Goal: Information Seeking & Learning: Learn about a topic

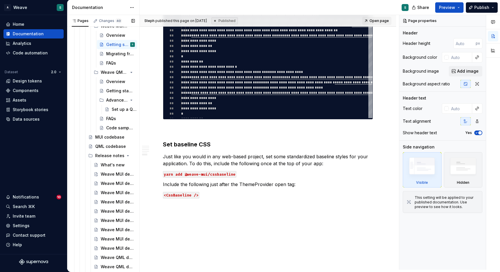
scroll to position [323, 0]
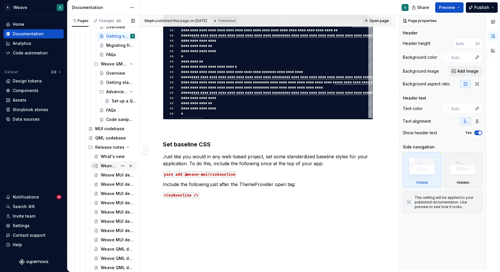
click at [114, 166] on div "Weave MUI developer toolkit v4.4.0 release notes" at bounding box center [109, 166] width 17 height 6
click at [106, 166] on div "Weave MUI developer toolkit v4.4.0 release notes" at bounding box center [109, 166] width 17 height 6
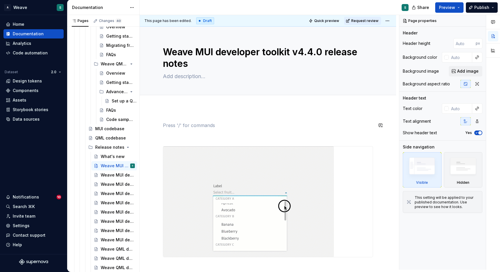
click at [206, 115] on div at bounding box center [268, 227] width 257 height 238
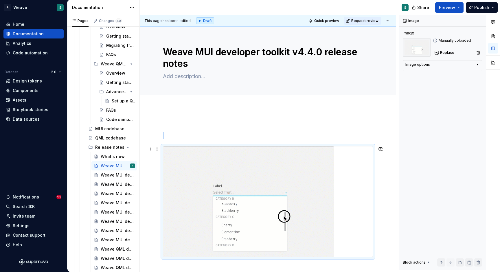
click at [209, 159] on img at bounding box center [248, 202] width 171 height 111
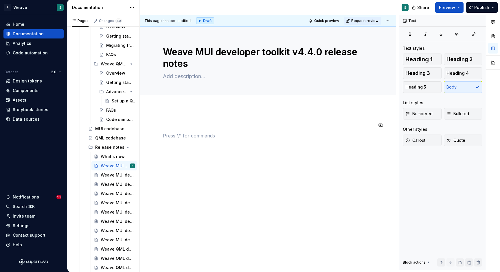
click at [210, 109] on div at bounding box center [268, 170] width 257 height 125
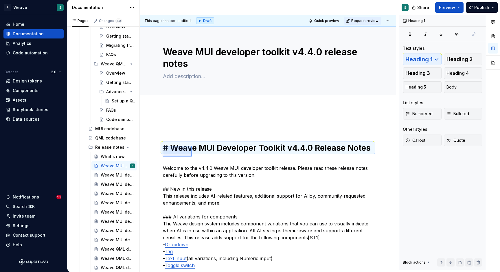
drag, startPoint x: 163, startPoint y: 146, endPoint x: 192, endPoint y: 158, distance: 31.5
click at [192, 158] on div "This page has been edited. Draft Quick preview Request review Weave MUI develop…" at bounding box center [269, 142] width 259 height 255
click at [195, 146] on h1 "# Weave MUI Developer Toolkit v4.4.0 Release Notes" at bounding box center [268, 148] width 210 height 10
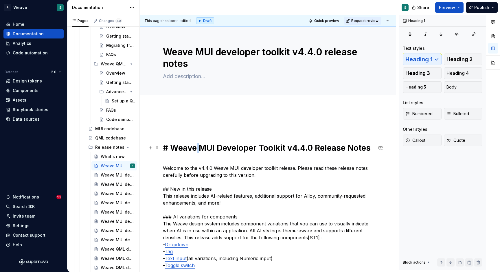
click at [195, 146] on h1 "# Weave MUI Developer Toolkit v4.4.0 Release Notes" at bounding box center [268, 148] width 210 height 10
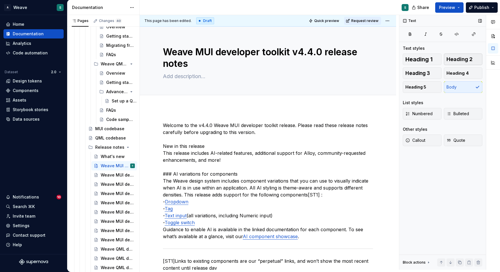
click at [458, 61] on span "Heading 2" at bounding box center [460, 59] width 26 height 6
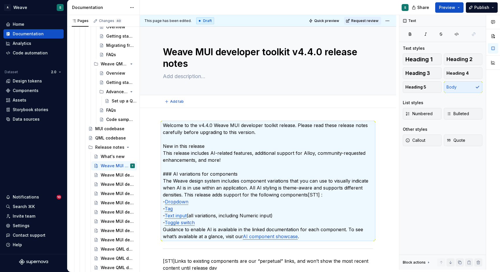
type textarea "*"
click at [217, 142] on p "Welcome to the v4.4.0 Weave MUI developer toolkit release. Please read these re…" at bounding box center [268, 181] width 210 height 118
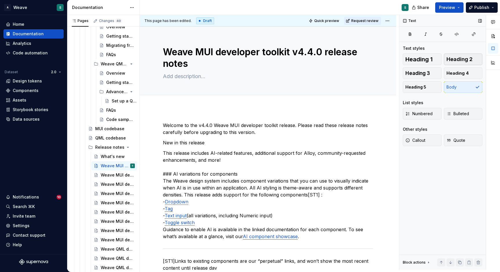
click at [461, 59] on span "Heading 2" at bounding box center [460, 59] width 26 height 6
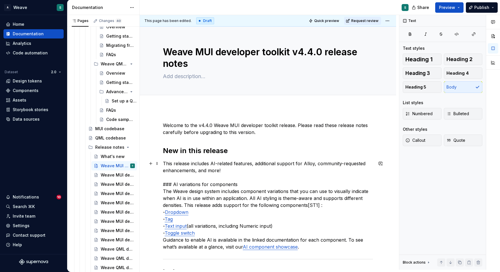
click at [178, 183] on p "This release includes AI-related features, additional support for Alloy, commun…" at bounding box center [268, 205] width 210 height 90
click at [172, 184] on p "This release includes AI-related features, additional support for Alloy, commun…" at bounding box center [268, 205] width 210 height 90
click at [429, 73] on span "Heading 3" at bounding box center [418, 73] width 25 height 6
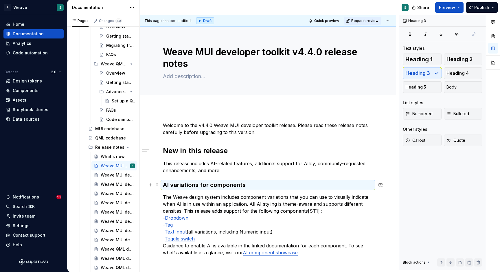
click at [249, 182] on h3 "AI variations for components" at bounding box center [268, 185] width 210 height 8
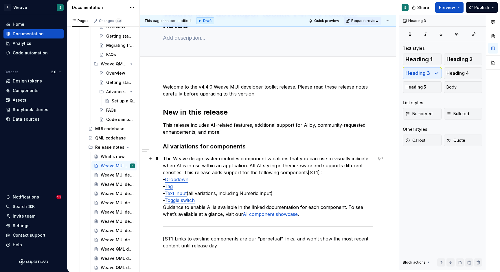
scroll to position [43, 0]
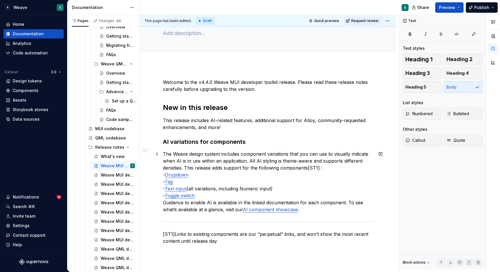
click at [162, 202] on div "Welcome to the v4.4.0 Weave MUI developer toolkit release. Please read these re…" at bounding box center [268, 199] width 257 height 268
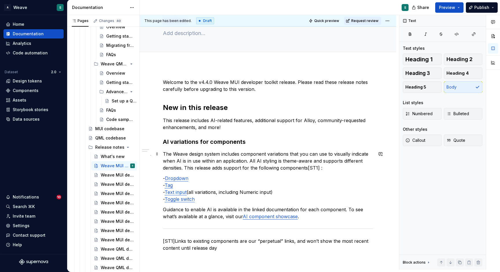
click at [309, 169] on p "The Weave design system includes component variations that you can use to visua…" at bounding box center [268, 161] width 210 height 21
click at [330, 167] on p "The Weave design system includes component variations that you can use to visua…" at bounding box center [268, 161] width 210 height 21
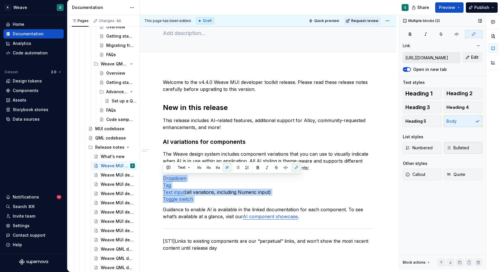
click at [464, 147] on span "Bulleted" at bounding box center [458, 148] width 23 height 6
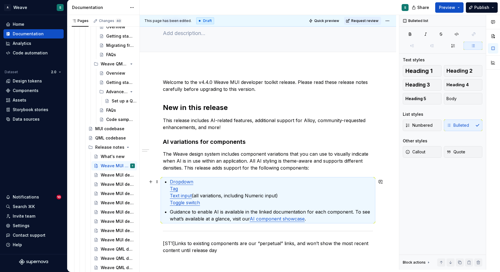
click at [226, 182] on p "Dropdown Tag Text input (all variations, including Numeric input) Toggle switch" at bounding box center [271, 192] width 203 height 28
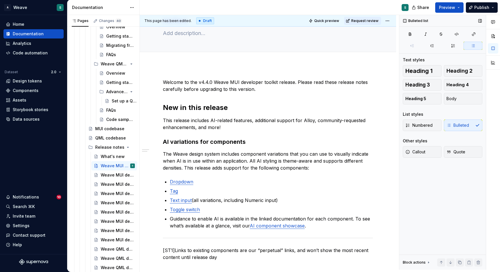
click at [455, 126] on div "Numbered Bulleted" at bounding box center [443, 126] width 80 height 12
click at [453, 99] on span "Body" at bounding box center [452, 99] width 10 height 6
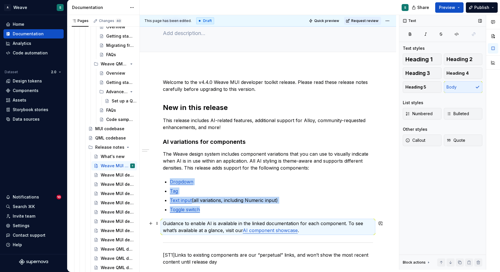
click at [242, 229] on p "Guidance to enable AI is available in the linked documentation for each compone…" at bounding box center [268, 227] width 210 height 14
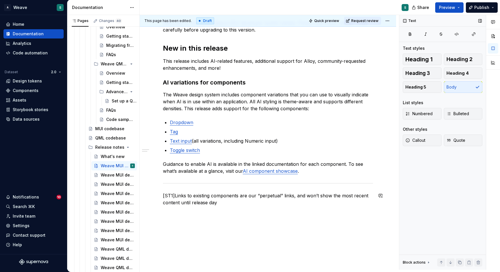
scroll to position [107, 0]
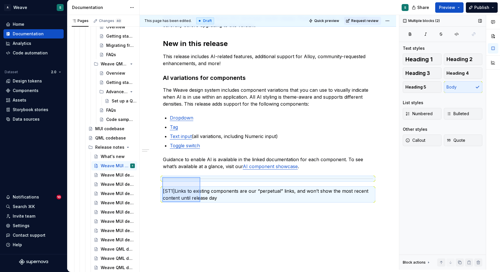
drag, startPoint x: 162, startPoint y: 177, endPoint x: 200, endPoint y: 202, distance: 45.0
click at [200, 202] on div "This page has been edited. Draft Quick preview Request review Weave MUI develop…" at bounding box center [269, 142] width 259 height 255
click at [182, 181] on div at bounding box center [268, 179] width 210 height 4
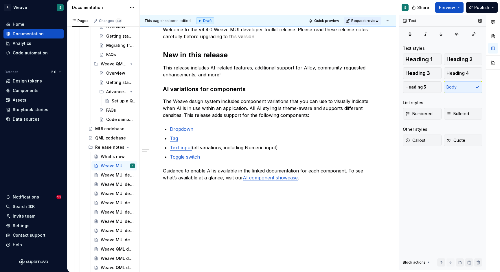
scroll to position [96, 0]
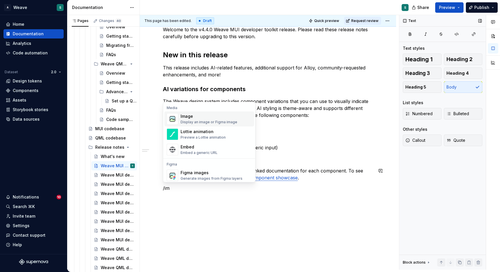
click at [191, 120] on div "Display an image or Figma image" at bounding box center [209, 122] width 57 height 5
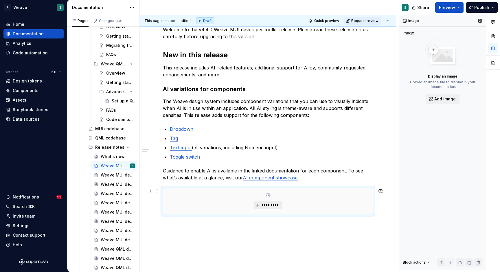
click at [273, 204] on span "*********" at bounding box center [271, 205] width 18 height 5
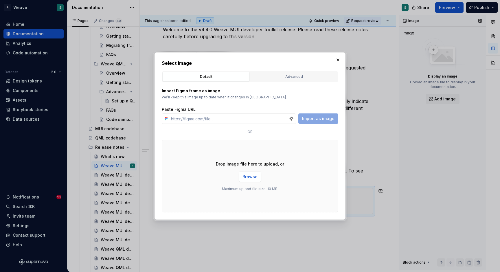
click at [255, 178] on span "Browse" at bounding box center [250, 177] width 15 height 6
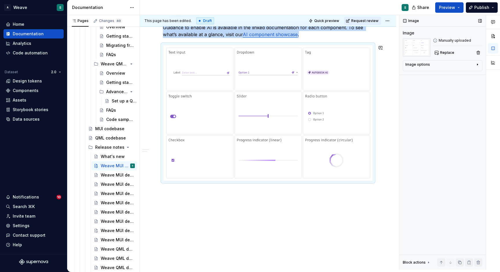
scroll to position [239, 0]
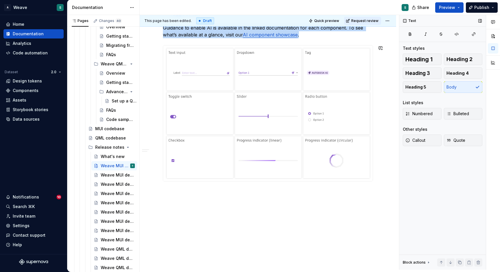
click at [194, 197] on div "Welcome to the v4.4.0 Weave MUI developer toolkit release. Please read these re…" at bounding box center [268, 69] width 257 height 401
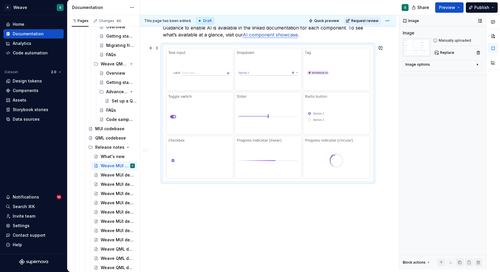
click at [380, 145] on div "Welcome to the v4.4.0 Weave MUI developer toolkit release. Please read these re…" at bounding box center [268, 69] width 257 height 401
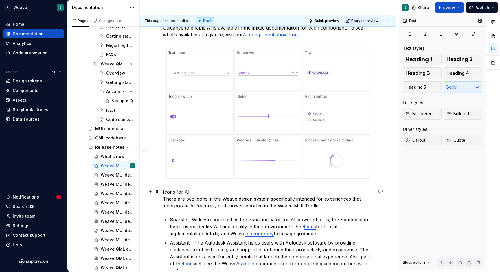
click at [196, 191] on p "Icons for AI There are two icons in the Weave design system specifically intend…" at bounding box center [268, 199] width 210 height 21
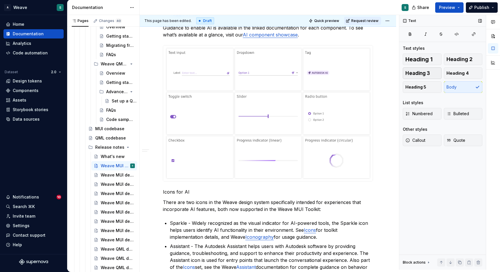
drag, startPoint x: 466, startPoint y: 59, endPoint x: 410, endPoint y: 72, distance: 57.6
click at [410, 72] on div "Heading 1 Heading 2 Heading 3 Heading 4 Heading 5 Body" at bounding box center [443, 73] width 80 height 39
click at [410, 72] on span "Heading 3" at bounding box center [418, 73] width 25 height 6
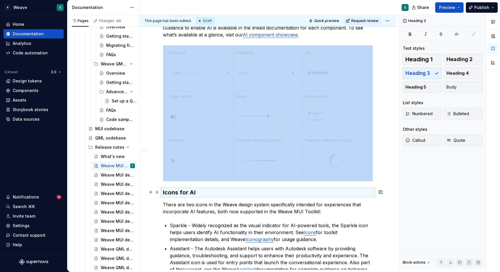
click at [214, 196] on h3 "Icons for AI" at bounding box center [268, 193] width 210 height 8
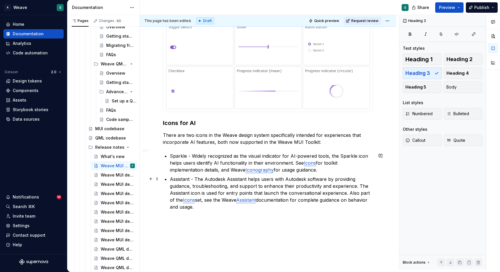
scroll to position [310, 0]
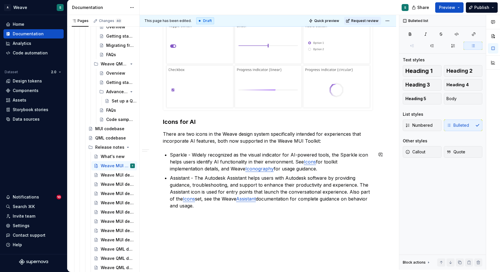
click at [187, 222] on div "Welcome to the v4.4.0 Weave MUI developer toolkit release. Please read these re…" at bounding box center [268, 48] width 257 height 500
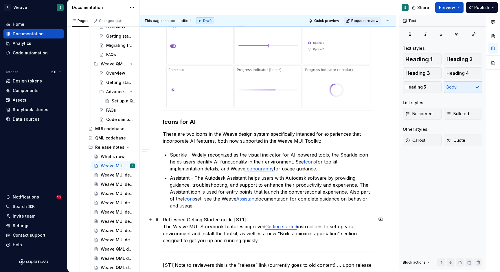
click at [162, 226] on div "Welcome to the v4.4.0 Weave MUI developer toolkit release. Please read these re…" at bounding box center [268, 84] width 257 height 573
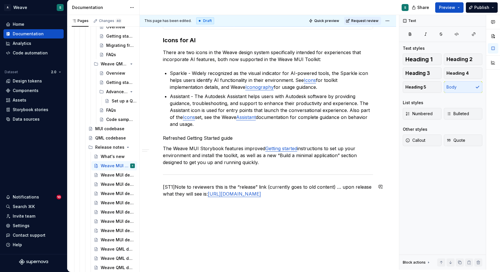
scroll to position [394, 0]
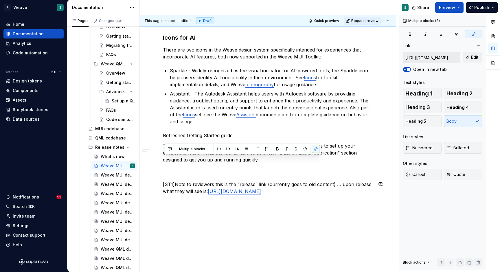
drag, startPoint x: 166, startPoint y: 168, endPoint x: 178, endPoint y: 217, distance: 50.5
click at [178, 217] on div "Welcome to the v4.4.0 Weave MUI developer toolkit release. Please read these re…" at bounding box center [268, 2] width 257 height 576
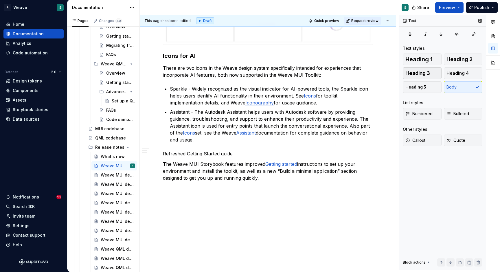
click at [432, 71] on button "Heading 3" at bounding box center [422, 73] width 39 height 12
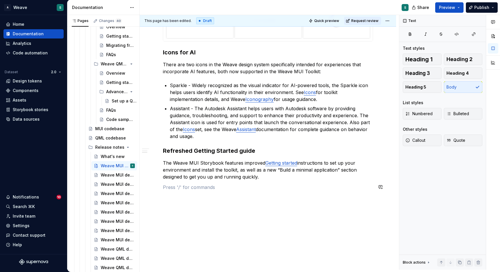
click at [178, 204] on div "Welcome to the v4.4.0 Weave MUI developer toolkit release. Please read these re…" at bounding box center [268, 4] width 257 height 551
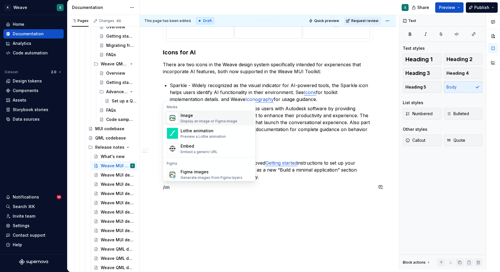
click at [213, 118] on div "Image Display an image or Figma image" at bounding box center [209, 118] width 57 height 11
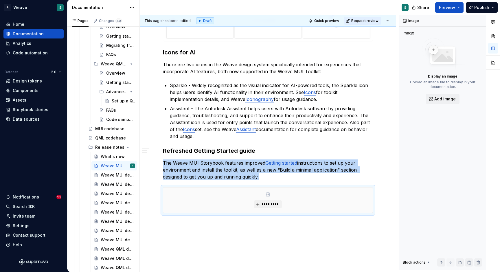
scroll to position [380, 0]
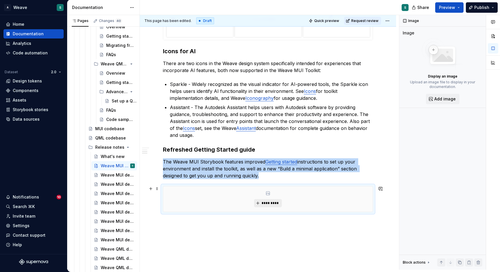
click at [268, 203] on span "*********" at bounding box center [271, 203] width 18 height 5
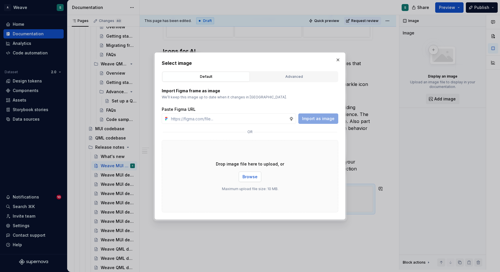
click at [255, 175] on span "Browse" at bounding box center [250, 177] width 15 height 6
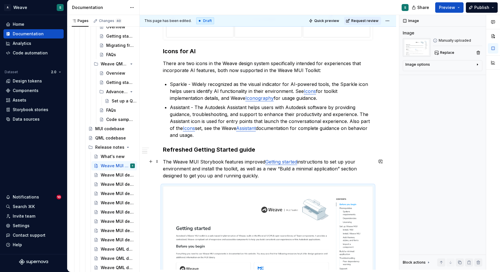
click at [274, 171] on p "The Weave MUI Storybook features improved Getting started instructions to set u…" at bounding box center [268, 168] width 210 height 21
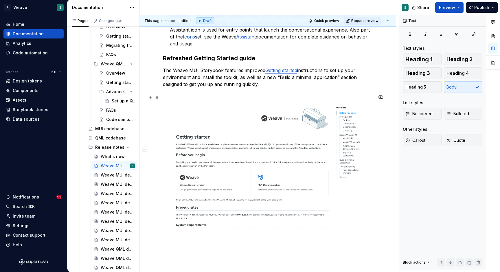
scroll to position [492, 0]
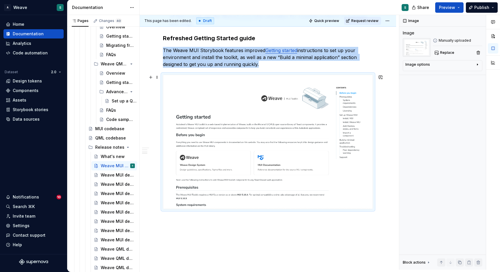
click at [244, 172] on img at bounding box center [268, 142] width 210 height 134
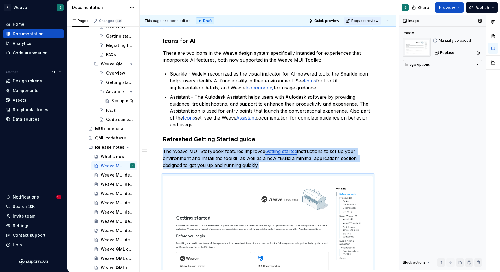
click at [477, 64] on icon "button" at bounding box center [478, 64] width 5 height 5
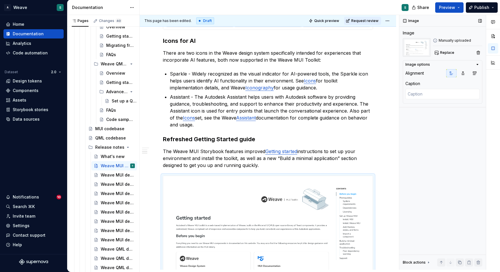
click at [457, 34] on div "Image" at bounding box center [443, 33] width 80 height 6
click at [286, 130] on div "Welcome to the v4.4.0 Weave MUI developer toolkit release. Please read these re…" at bounding box center [268, 20] width 210 height 579
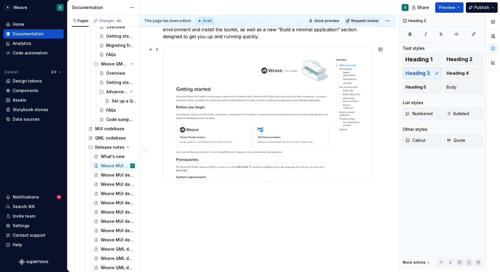
scroll to position [519, 0]
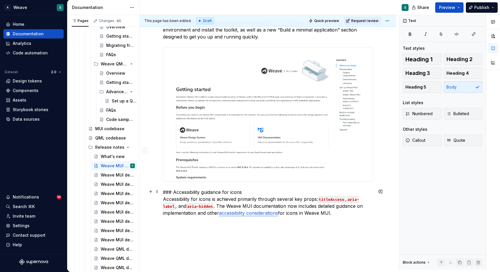
click at [265, 192] on p "### Accessibility guidance for icons Accessibility for icons is achieved primar…" at bounding box center [268, 203] width 210 height 28
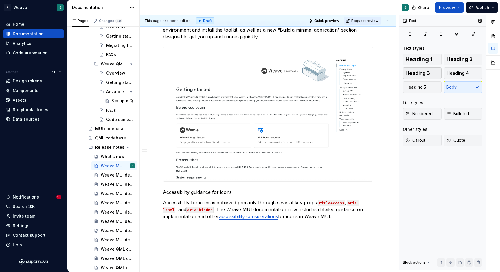
click at [422, 72] on span "Heading 3" at bounding box center [418, 73] width 25 height 6
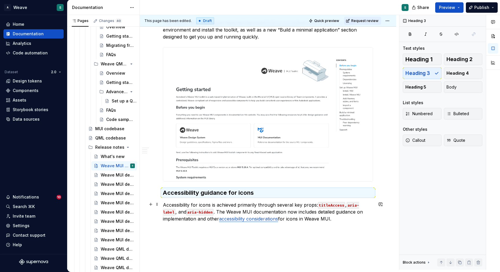
click at [326, 205] on code "titleAccess" at bounding box center [331, 205] width 27 height 7
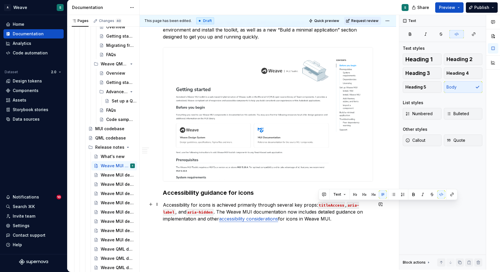
drag, startPoint x: 318, startPoint y: 205, endPoint x: 344, endPoint y: 203, distance: 26.2
click at [344, 203] on code "titleAccess" at bounding box center [331, 205] width 27 height 7
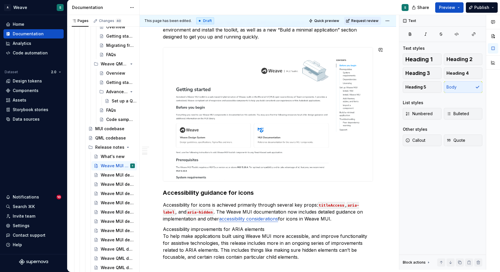
scroll to position [538, 0]
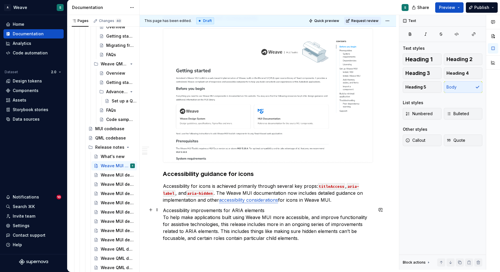
click at [164, 215] on p "Accessibility improvements for ARIA elements To help make applications built us…" at bounding box center [268, 224] width 210 height 35
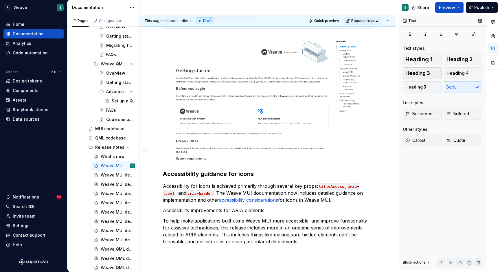
click at [424, 71] on span "Heading 3" at bounding box center [418, 73] width 25 height 6
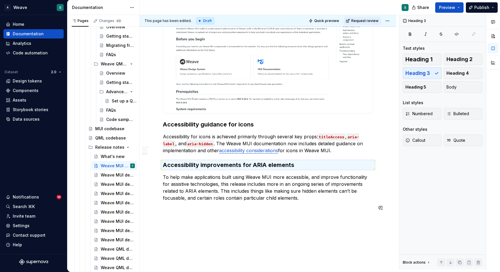
scroll to position [599, 0]
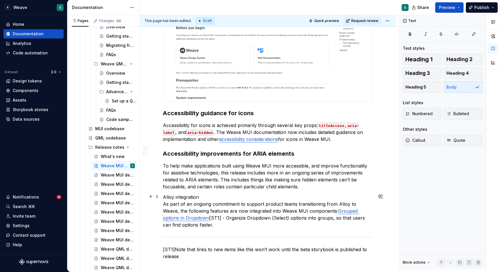
click at [163, 202] on p "Alloy integration As part of an ongoing commitment to support product teams tra…" at bounding box center [268, 211] width 210 height 35
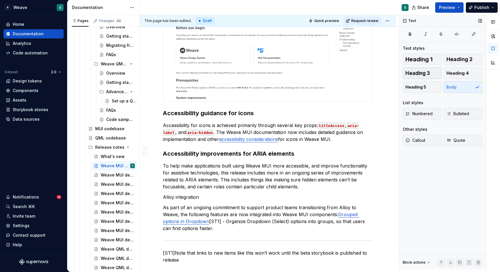
click at [426, 75] on span "Heading 3" at bounding box center [418, 73] width 25 height 6
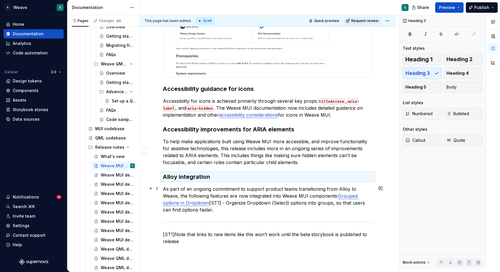
scroll to position [625, 0]
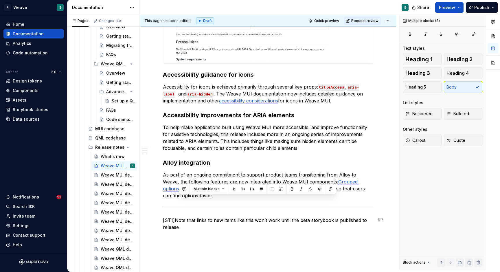
drag, startPoint x: 163, startPoint y: 215, endPoint x: 168, endPoint y: 243, distance: 27.6
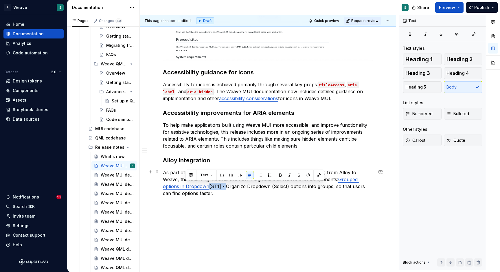
drag, startPoint x: 186, startPoint y: 185, endPoint x: 201, endPoint y: 185, distance: 15.6
click at [201, 185] on p "As part of an ongoing commitment to support product teams transitioning from Al…" at bounding box center [268, 183] width 210 height 28
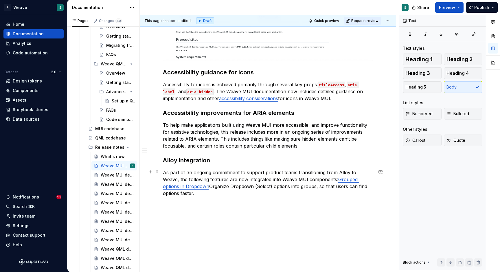
click at [317, 177] on p "As part of an ongoing commitment to support product teams transitioning from Al…" at bounding box center [268, 183] width 210 height 28
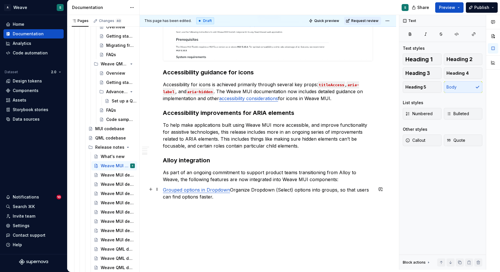
click at [313, 191] on p "Grouped options in Dropdown Organize Dropdown (Select) options into groups, so …" at bounding box center [268, 194] width 210 height 14
click at [267, 206] on p at bounding box center [268, 207] width 210 height 7
click at [459, 117] on button "Bulleted" at bounding box center [463, 114] width 39 height 12
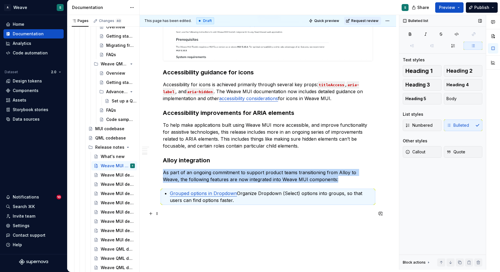
click at [223, 214] on p at bounding box center [268, 214] width 210 height 7
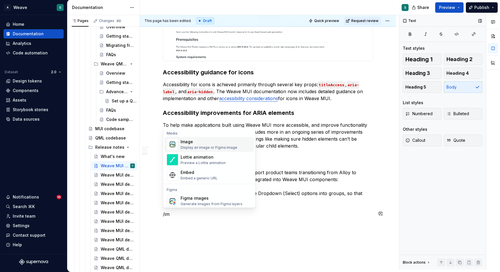
click at [206, 142] on div "Image" at bounding box center [209, 142] width 57 height 6
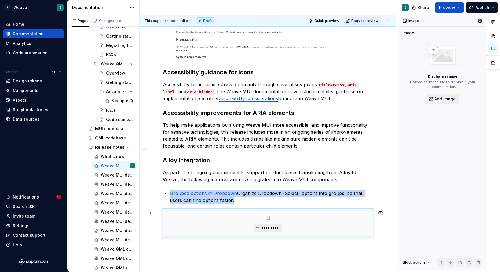
click at [273, 226] on span "*********" at bounding box center [271, 228] width 18 height 5
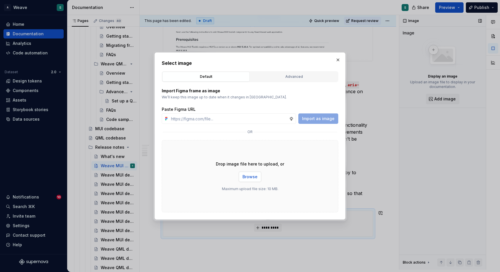
click at [249, 176] on span "Browse" at bounding box center [250, 177] width 15 height 6
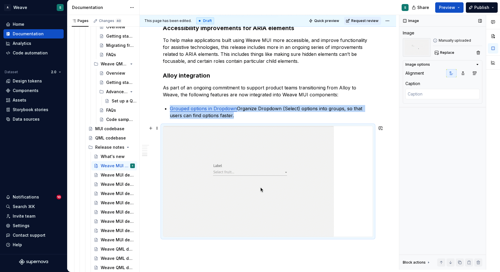
scroll to position [729, 0]
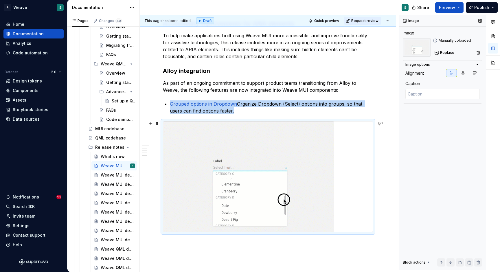
click at [327, 141] on img at bounding box center [248, 177] width 171 height 111
click at [464, 73] on icon "button" at bounding box center [463, 73] width 5 height 5
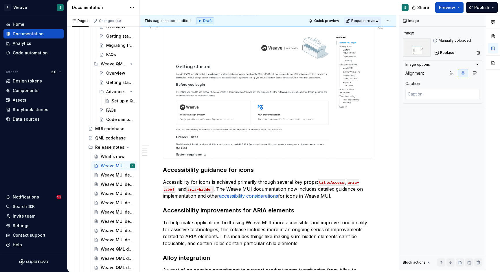
scroll to position [542, 0]
click at [312, 122] on img at bounding box center [268, 92] width 210 height 134
click at [465, 73] on icon "button" at bounding box center [463, 73] width 5 height 5
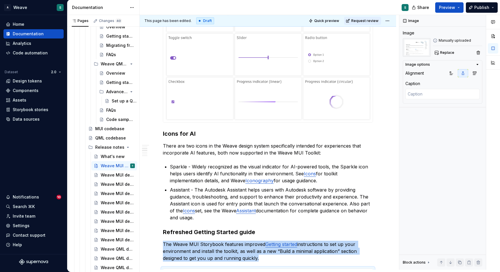
scroll to position [268, 0]
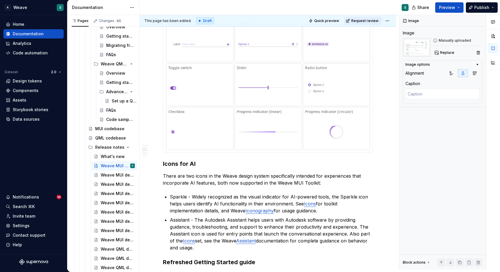
click at [303, 107] on img at bounding box center [268, 85] width 210 height 136
click at [461, 70] on button "button" at bounding box center [463, 73] width 10 height 8
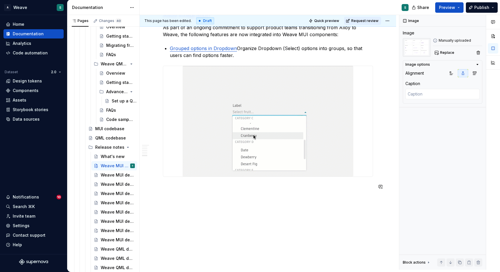
scroll to position [789, 0]
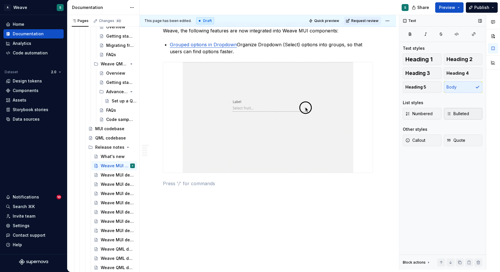
click at [455, 114] on span "Bulleted" at bounding box center [458, 114] width 23 height 6
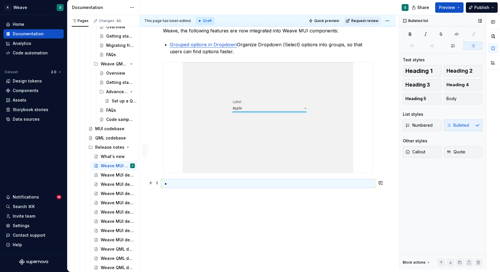
click at [189, 184] on p at bounding box center [271, 183] width 203 height 7
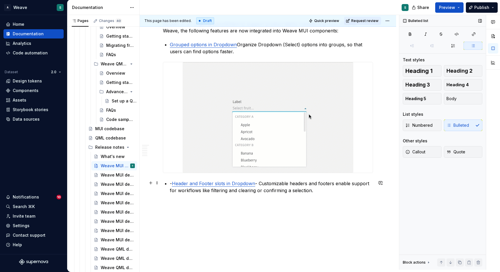
click at [181, 183] on p "- Header and Footer slots in Dropdown - Customizable headers and footers enable…" at bounding box center [271, 187] width 203 height 14
click at [217, 207] on p at bounding box center [268, 204] width 210 height 7
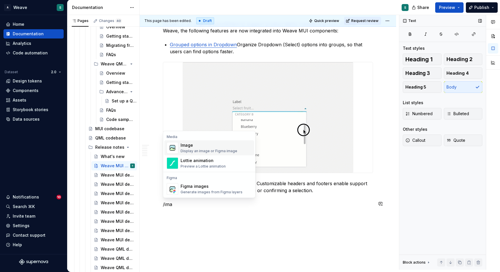
click at [211, 151] on div "Display an image or Figma image" at bounding box center [209, 151] width 57 height 5
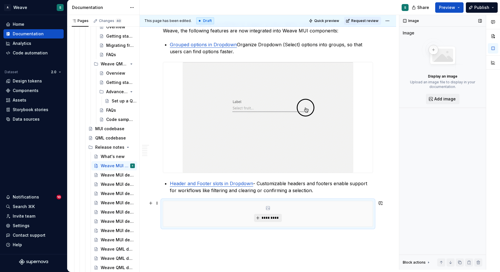
click at [281, 214] on button "*********" at bounding box center [268, 218] width 28 height 8
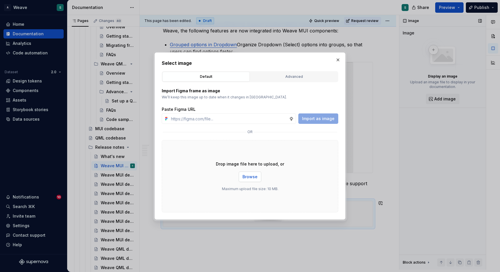
click at [259, 180] on button "Browse" at bounding box center [250, 177] width 23 height 10
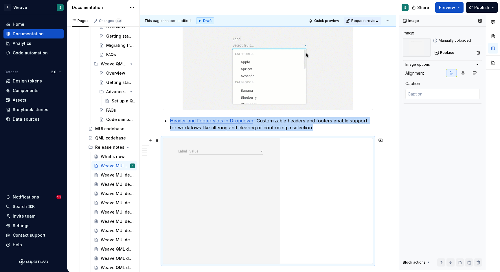
scroll to position [852, 0]
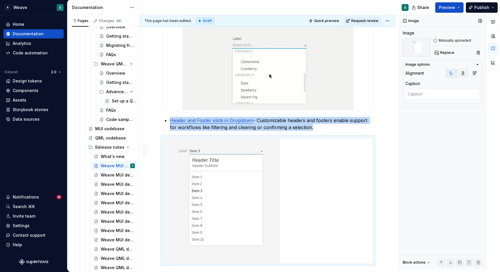
click at [464, 75] on icon "button" at bounding box center [463, 73] width 5 height 5
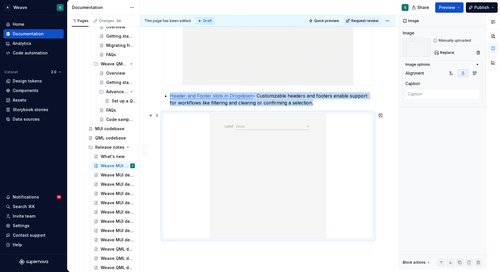
scroll to position [893, 0]
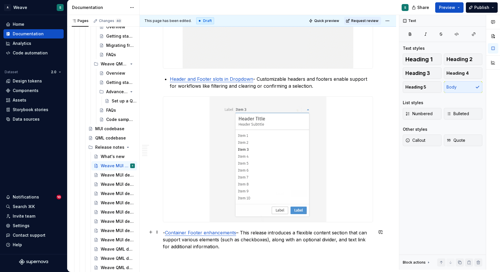
click at [172, 232] on p "- Container Footer enhancements – This release introduces a flexible content se…" at bounding box center [268, 239] width 210 height 21
click at [460, 112] on span "Bulleted" at bounding box center [458, 114] width 23 height 6
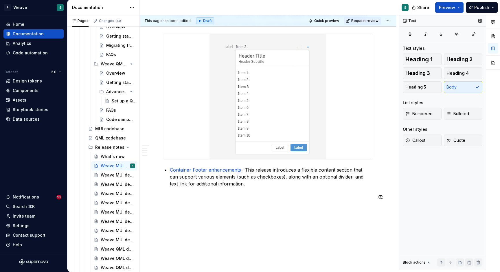
scroll to position [958, 0]
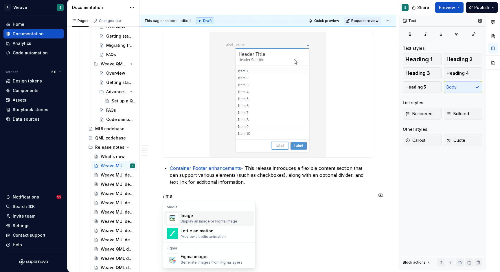
click at [207, 216] on div "Image" at bounding box center [209, 216] width 57 height 6
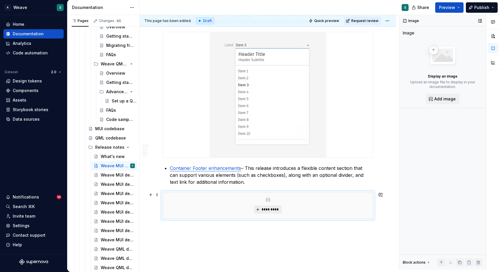
click at [272, 209] on span "*********" at bounding box center [271, 209] width 18 height 5
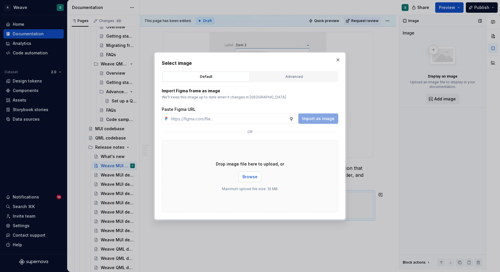
click at [251, 177] on span "Browse" at bounding box center [250, 177] width 15 height 6
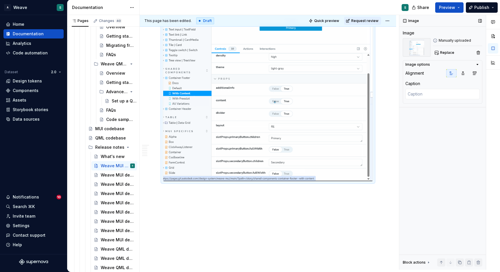
scroll to position [1189, 0]
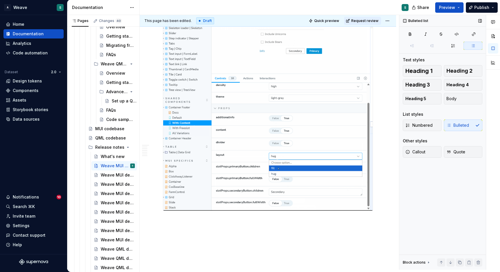
scroll to position [1183, 0]
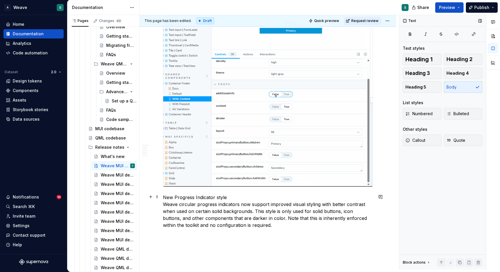
click at [229, 196] on p "New Progress Indicator style Weave circular progress indicators now support imp…" at bounding box center [268, 211] width 210 height 35
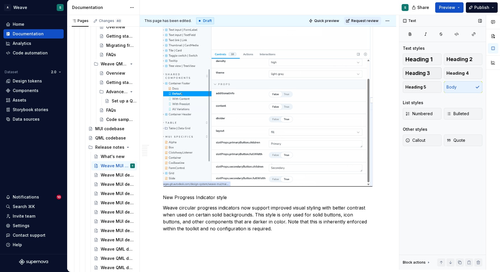
click at [422, 74] on span "Heading 3" at bounding box center [418, 73] width 25 height 6
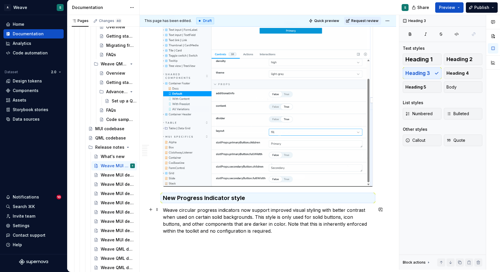
click at [242, 230] on p "Weave circular progress indicators now support improved visual styling with bet…" at bounding box center [268, 221] width 210 height 28
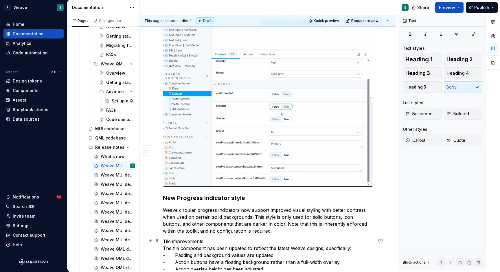
click at [163, 247] on p "Tile improvements The tile component has been updated to reflect the latest Wea…" at bounding box center [268, 262] width 210 height 49
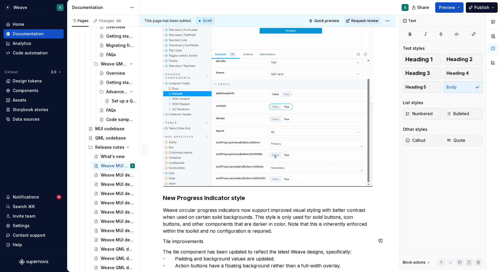
scroll to position [1187, 0]
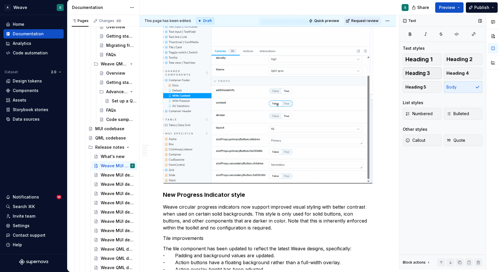
click at [424, 76] on button "Heading 3" at bounding box center [422, 73] width 39 height 12
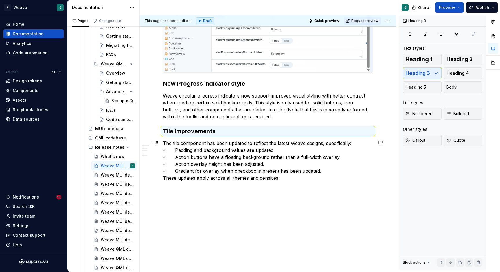
scroll to position [1297, 0]
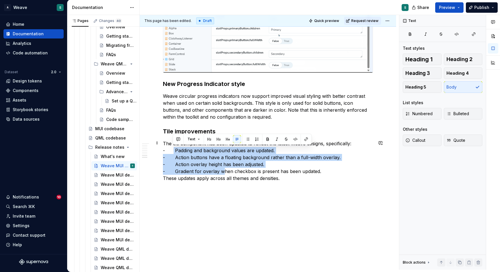
drag, startPoint x: 173, startPoint y: 149, endPoint x: 221, endPoint y: 169, distance: 52.1
click at [221, 169] on p "The tile component has been updated to reflect the latest Weave designs, specif…" at bounding box center [268, 161] width 210 height 42
click at [463, 113] on span "Bulleted" at bounding box center [458, 114] width 23 height 6
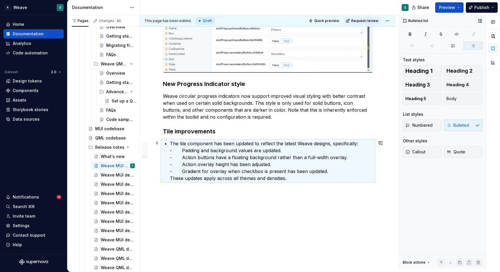
click at [170, 141] on ul "The tile component has been updated to reflect the latest Weave designs, specif…" at bounding box center [271, 161] width 203 height 42
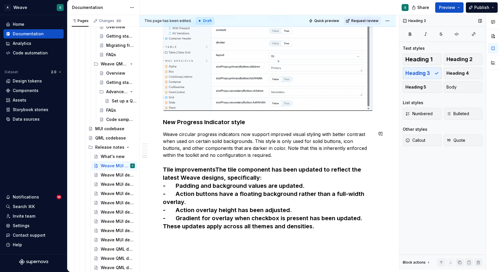
scroll to position [1251, 0]
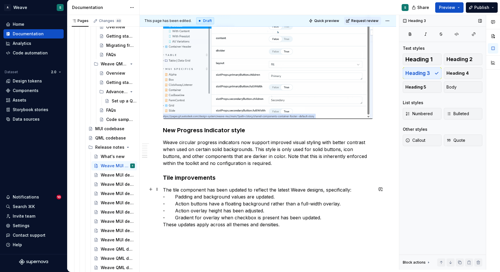
click at [174, 198] on p "The tile component has been updated to reflect the latest Weave designs, specif…" at bounding box center [268, 208] width 210 height 42
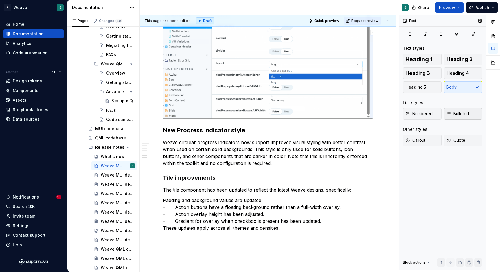
click at [451, 111] on span "Bulleted" at bounding box center [458, 114] width 23 height 6
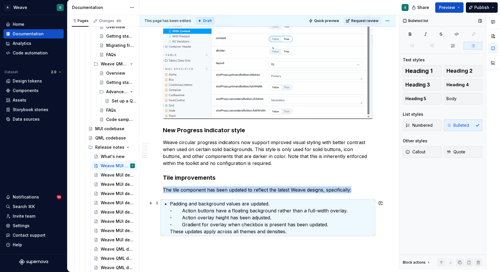
click at [183, 209] on p "Padding and background values are updated. - Action buttons have a floating bac…" at bounding box center [271, 217] width 203 height 35
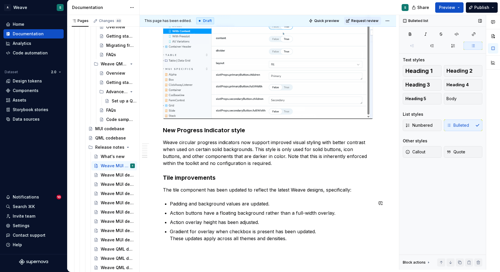
scroll to position [1251, 0]
click at [466, 101] on button "Body" at bounding box center [463, 99] width 39 height 12
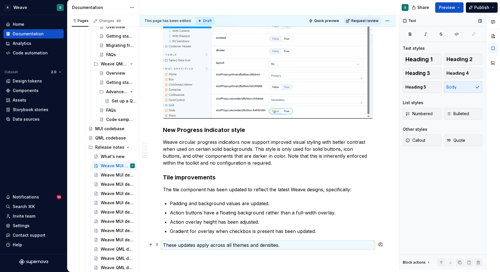
click at [261, 245] on p "These updates apply across all themes and densities." at bounding box center [268, 245] width 210 height 7
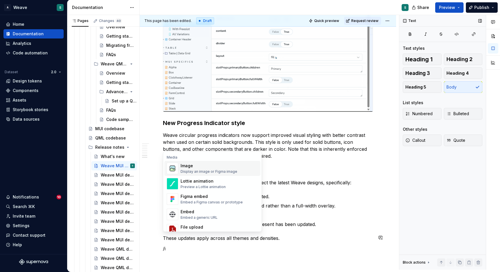
scroll to position [1269, 0]
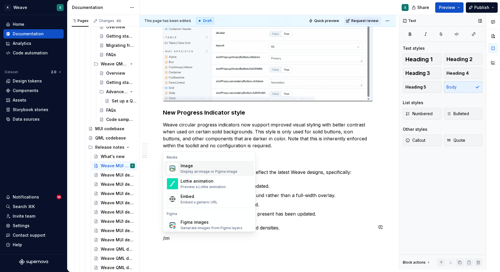
click at [205, 171] on div "Display an image or Figma image" at bounding box center [209, 171] width 57 height 5
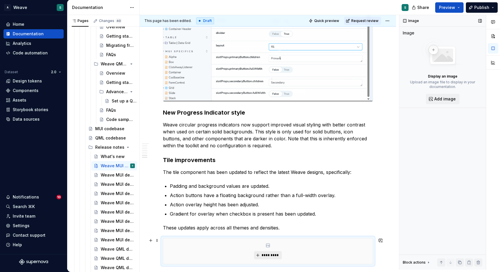
click at [270, 259] on div "*********" at bounding box center [268, 251] width 210 height 25
click at [272, 250] on div "*********" at bounding box center [268, 251] width 210 height 25
click at [270, 257] on span "*********" at bounding box center [271, 255] width 18 height 5
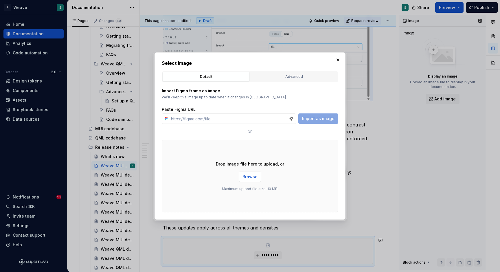
click at [252, 175] on span "Browse" at bounding box center [250, 177] width 15 height 6
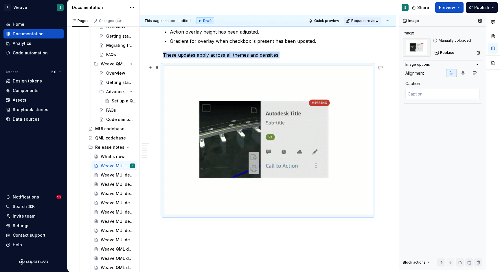
scroll to position [1443, 0]
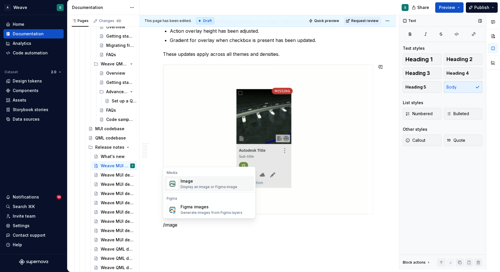
click at [231, 184] on div "Image" at bounding box center [209, 181] width 57 height 6
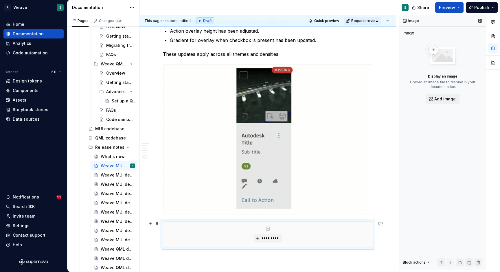
click at [279, 231] on div "*********" at bounding box center [268, 234] width 210 height 25
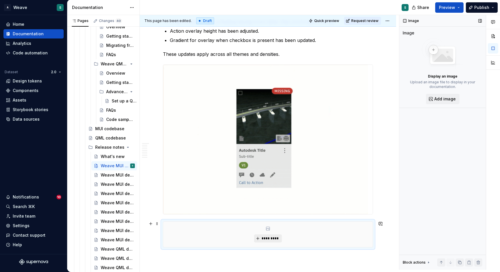
click at [272, 237] on span "*********" at bounding box center [271, 238] width 18 height 5
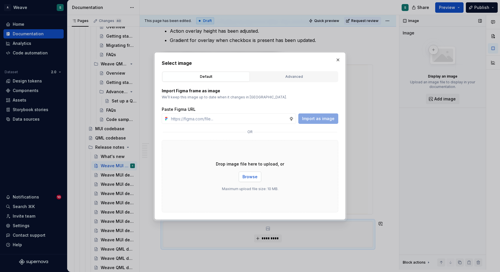
click at [253, 181] on button "Browse" at bounding box center [250, 177] width 23 height 10
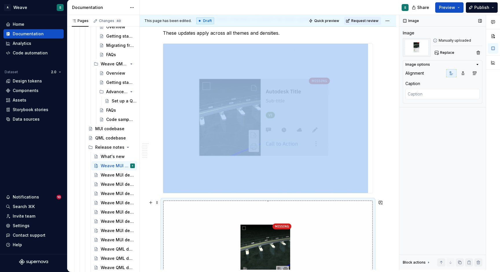
scroll to position [1456, 0]
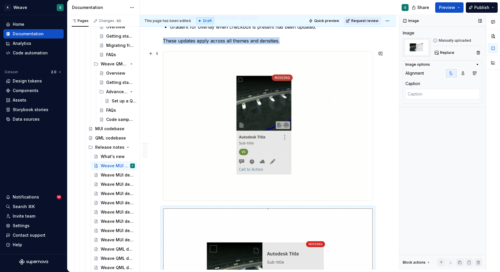
click at [316, 138] on img at bounding box center [265, 126] width 205 height 149
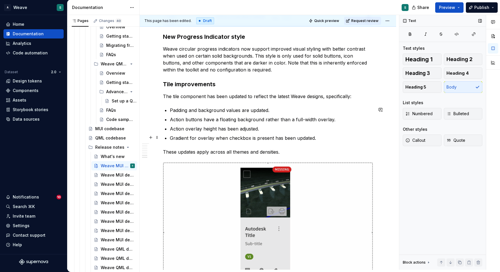
scroll to position [1352, 0]
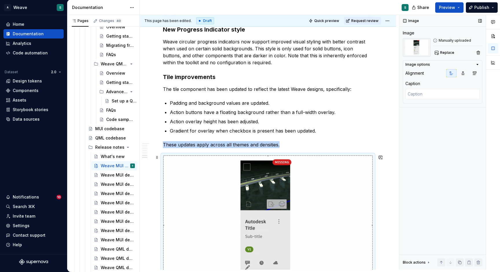
click at [310, 160] on img at bounding box center [268, 226] width 210 height 140
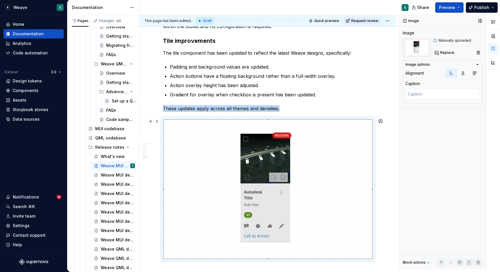
scroll to position [1389, 0]
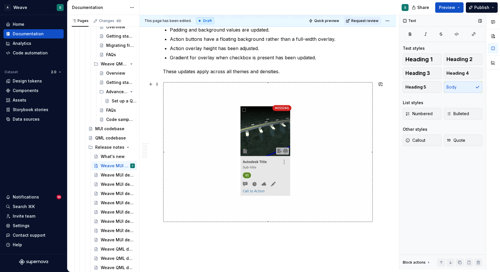
scroll to position [1428, 0]
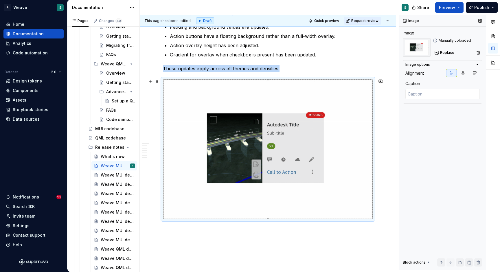
click at [318, 138] on img at bounding box center [268, 149] width 210 height 140
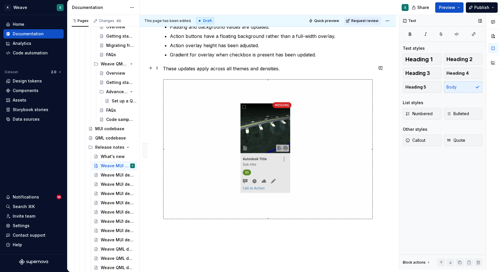
click at [282, 67] on p "These updates apply across all themes and densities." at bounding box center [268, 68] width 210 height 7
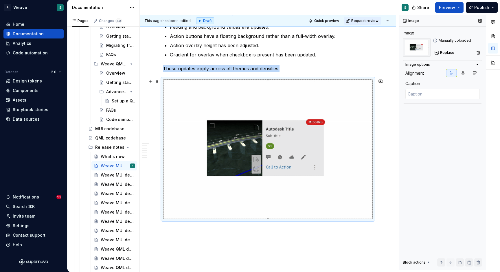
click at [257, 106] on img at bounding box center [268, 149] width 210 height 140
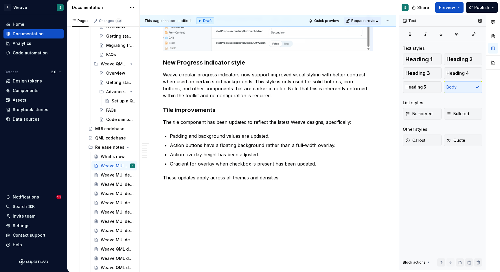
scroll to position [1318, 0]
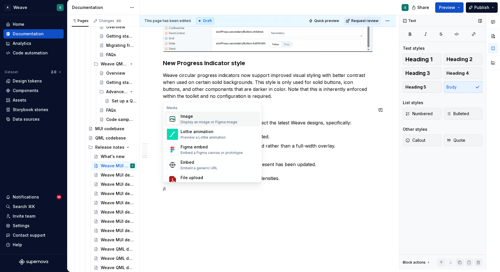
click at [206, 119] on div "Image" at bounding box center [209, 117] width 57 height 6
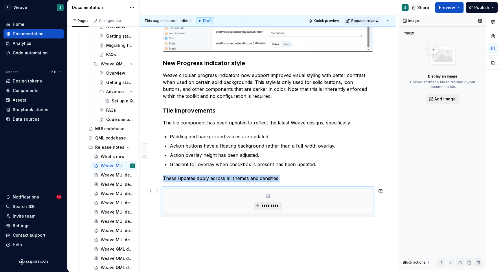
click at [275, 204] on span "*********" at bounding box center [271, 206] width 18 height 5
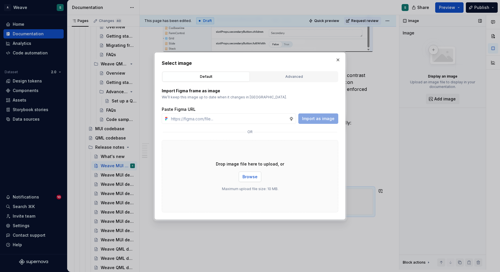
click at [259, 177] on button "Browse" at bounding box center [250, 177] width 23 height 10
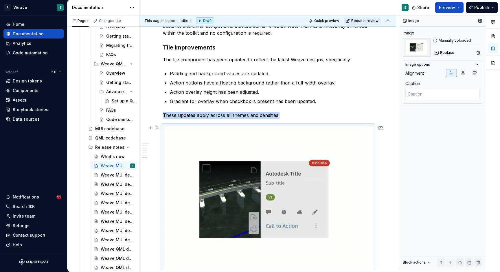
scroll to position [1420, 0]
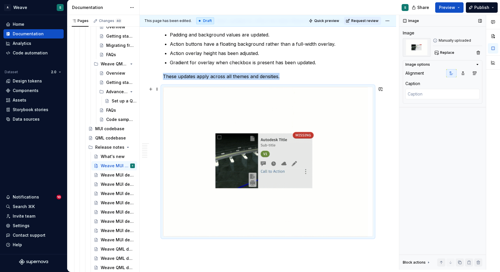
click at [296, 176] on img at bounding box center [265, 161] width 205 height 149
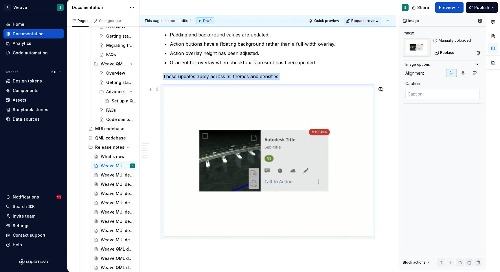
click at [256, 184] on img at bounding box center [265, 161] width 205 height 149
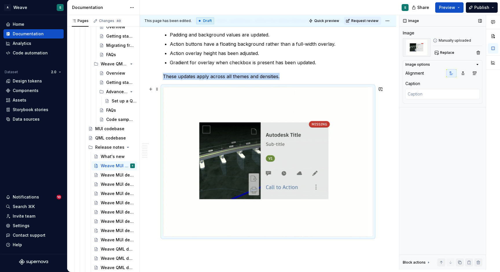
click at [256, 184] on img at bounding box center [265, 161] width 205 height 149
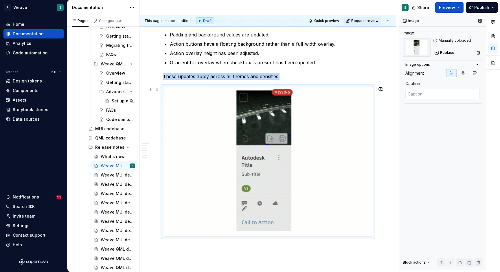
click at [255, 171] on img at bounding box center [265, 161] width 205 height 149
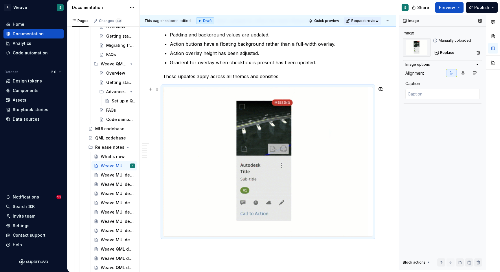
drag, startPoint x: 373, startPoint y: 237, endPoint x: 355, endPoint y: 218, distance: 26.2
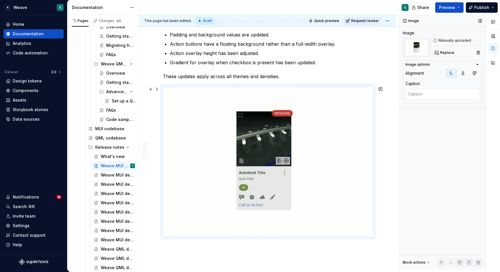
click at [355, 218] on div at bounding box center [268, 162] width 210 height 150
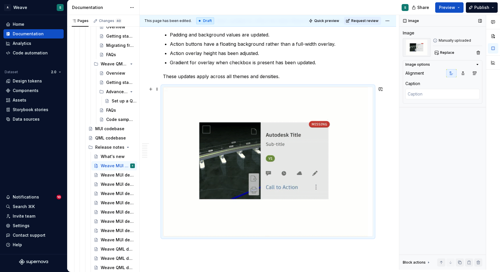
click at [355, 218] on img at bounding box center [265, 161] width 205 height 149
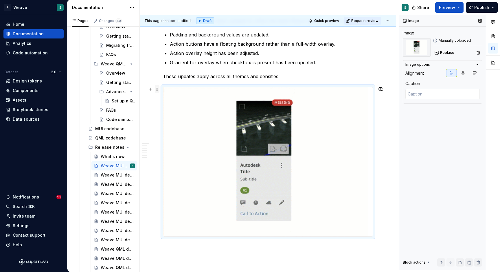
click at [158, 90] on span at bounding box center [157, 89] width 5 height 8
click at [279, 180] on img at bounding box center [265, 161] width 205 height 149
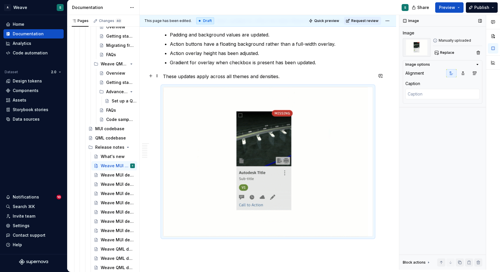
click at [306, 74] on p "These updates apply across all themes and densities." at bounding box center [268, 76] width 210 height 7
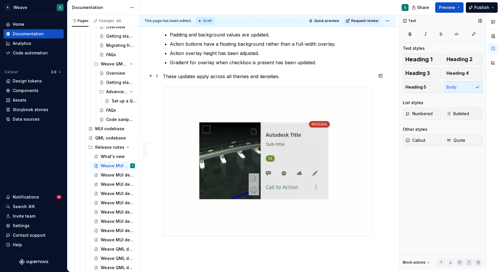
scroll to position [1432, 0]
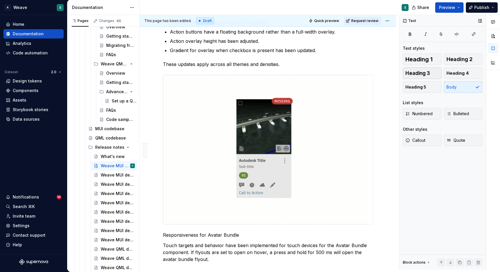
click at [428, 72] on span "Heading 3" at bounding box center [418, 73] width 25 height 6
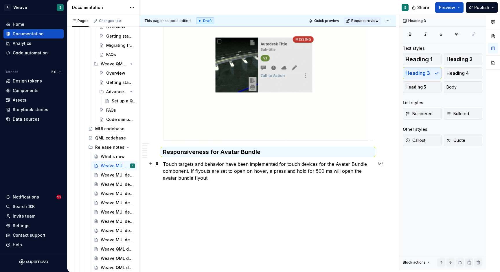
scroll to position [1516, 0]
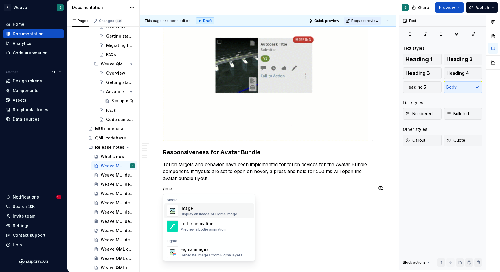
click at [202, 210] on div "Image" at bounding box center [209, 209] width 57 height 6
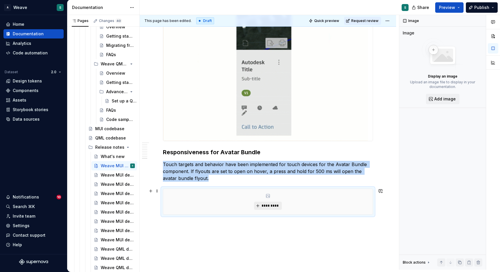
click at [270, 205] on span "*********" at bounding box center [271, 206] width 18 height 5
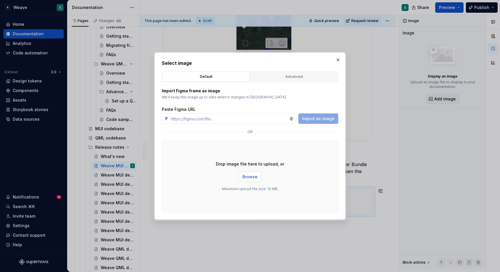
click at [250, 174] on button "Browse" at bounding box center [250, 177] width 23 height 10
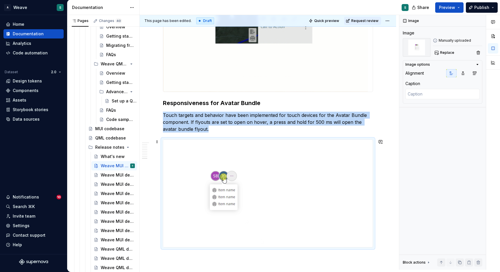
scroll to position [1591, 0]
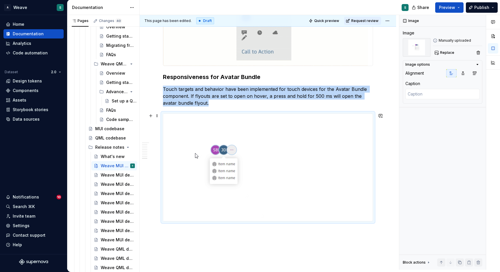
click at [225, 178] on img at bounding box center [221, 167] width 117 height 107
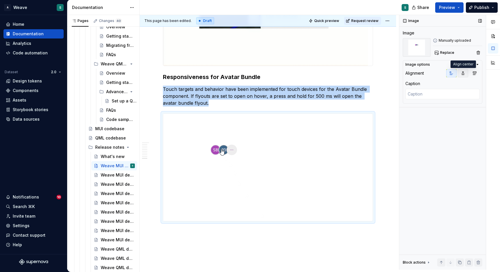
click at [465, 73] on icon "button" at bounding box center [463, 73] width 5 height 5
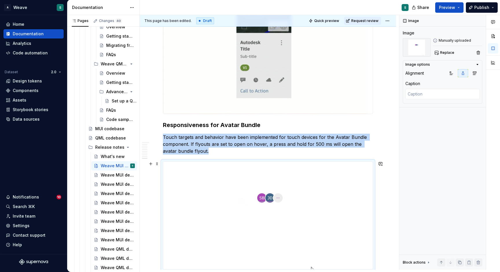
scroll to position [1537, 0]
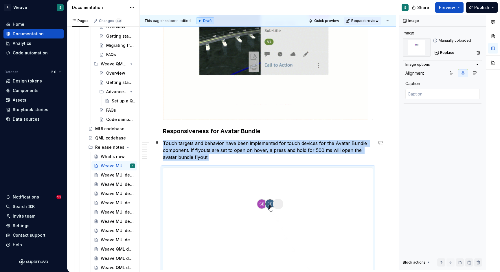
click at [264, 158] on p "Touch targets and behavior have been implemented for touch devices for the Avat…" at bounding box center [268, 150] width 210 height 21
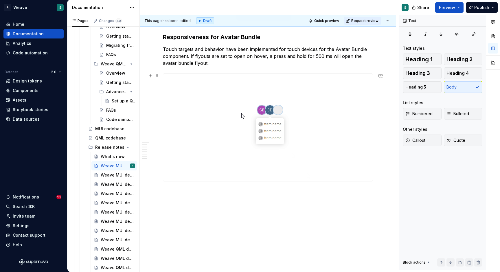
scroll to position [1631, 0]
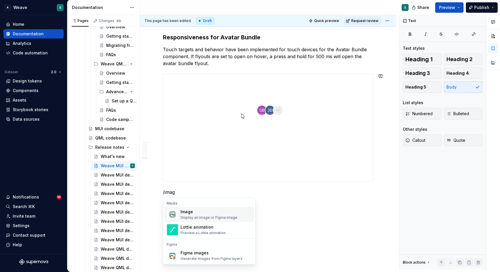
click at [202, 214] on div "Image" at bounding box center [209, 212] width 57 height 6
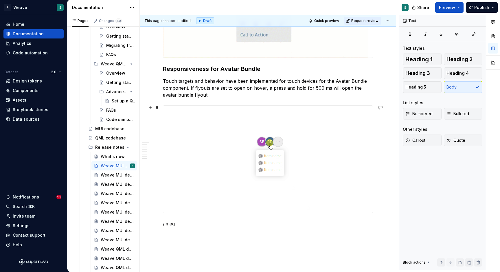
scroll to position [1619, 0]
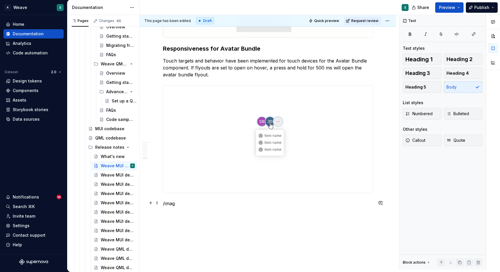
click at [193, 203] on p "/imag" at bounding box center [268, 203] width 210 height 7
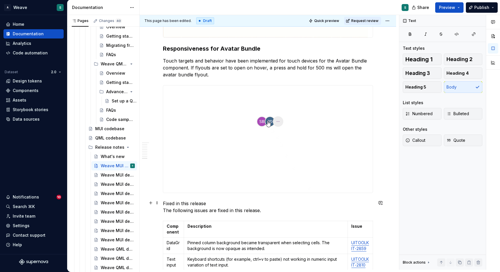
click at [164, 209] on p "Fixed in this release The following issues are fixed in this release." at bounding box center [268, 207] width 210 height 14
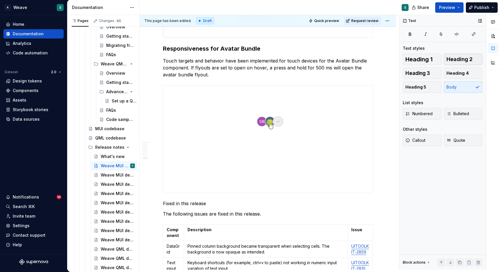
drag, startPoint x: 431, startPoint y: 75, endPoint x: 457, endPoint y: 59, distance: 30.3
click at [457, 59] on div "Heading 1 Heading 2 Heading 3 Heading 4 Heading 5 Body" at bounding box center [443, 73] width 80 height 39
click at [457, 59] on span "Heading 2" at bounding box center [460, 59] width 26 height 6
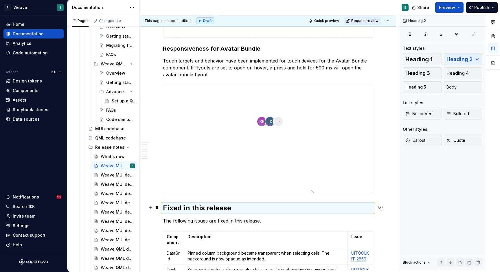
click at [252, 207] on h2 "Fixed in this release" at bounding box center [268, 208] width 210 height 9
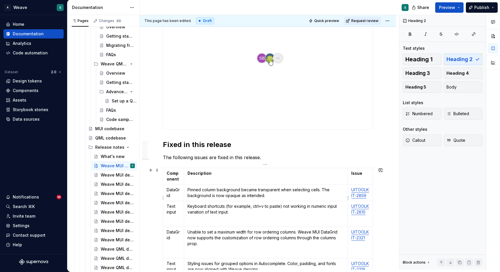
scroll to position [1686, 0]
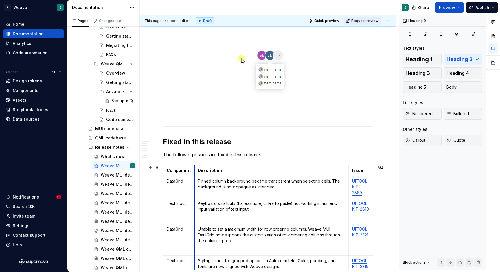
drag, startPoint x: 180, startPoint y: 169, endPoint x: 195, endPoint y: 169, distance: 15.1
click at [195, 169] on td "Description" at bounding box center [272, 170] width 154 height 11
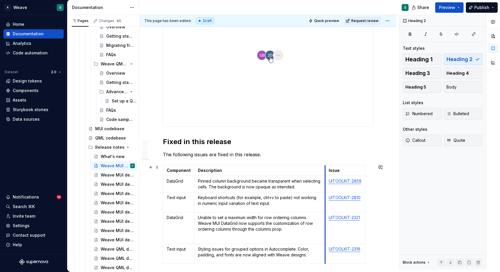
drag, startPoint x: 353, startPoint y: 167, endPoint x: 326, endPoint y: 168, distance: 27.6
click at [326, 168] on td "Issue" at bounding box center [346, 170] width 40 height 11
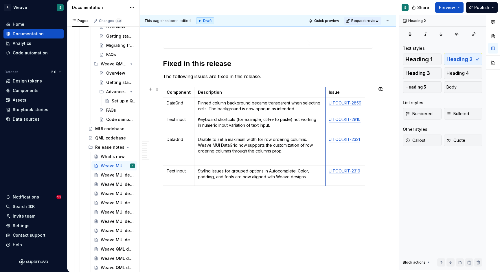
scroll to position [1772, 0]
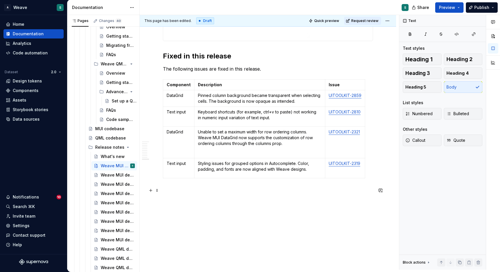
click at [273, 188] on p at bounding box center [268, 191] width 210 height 7
click at [473, 58] on button "Heading 2" at bounding box center [463, 60] width 39 height 12
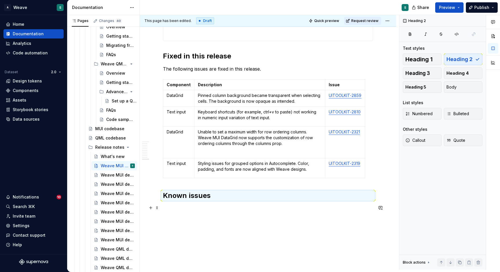
click at [303, 211] on p at bounding box center [268, 208] width 210 height 7
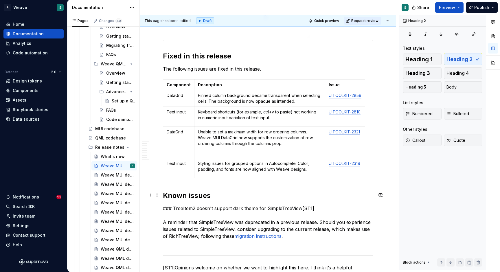
click at [218, 200] on h2 "Known issues" at bounding box center [268, 195] width 210 height 9
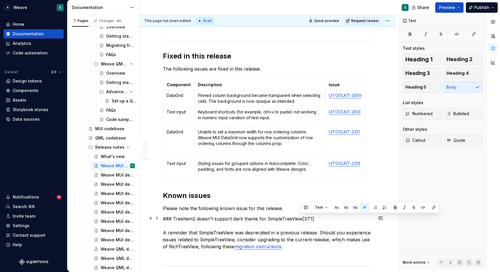
drag, startPoint x: 301, startPoint y: 217, endPoint x: 317, endPoint y: 218, distance: 15.9
click at [317, 218] on p "### TreeItem2 doesn't support dark theme for SimpleTreeView[ST1] A reminder tha…" at bounding box center [268, 236] width 210 height 42
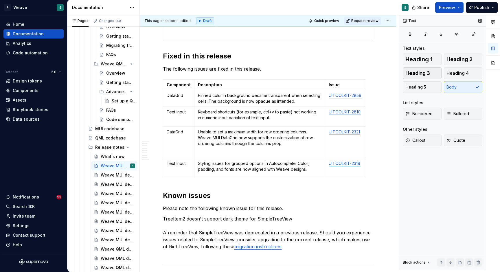
click at [430, 72] on span "Heading 3" at bounding box center [418, 73] width 25 height 6
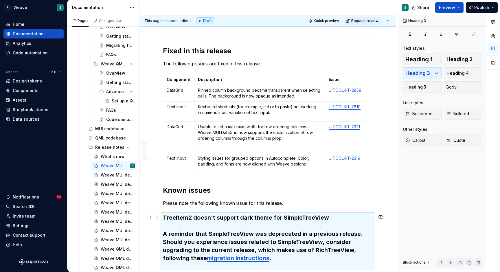
click at [164, 232] on h3 "TreeItem2 doesn't support dark theme for SimpleTreeView A reminder that SimpleT…" at bounding box center [268, 242] width 210 height 57
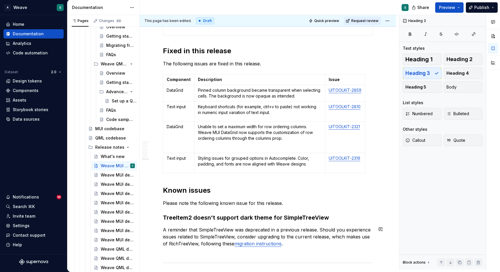
scroll to position [1800, 0]
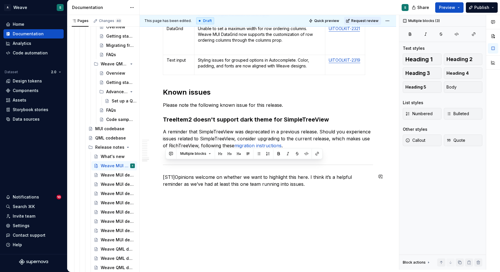
drag, startPoint x: 211, startPoint y: 235, endPoint x: 212, endPoint y: 253, distance: 18.0
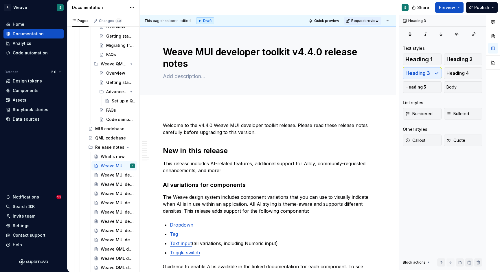
scroll to position [0, 0]
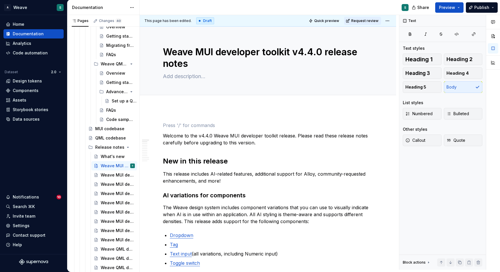
scroll to position [10, 0]
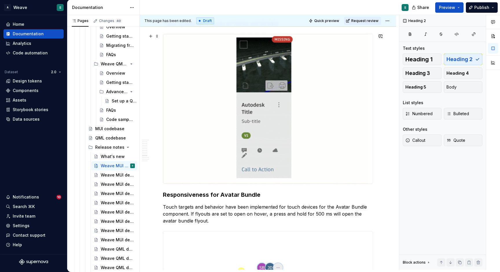
scroll to position [1476, 0]
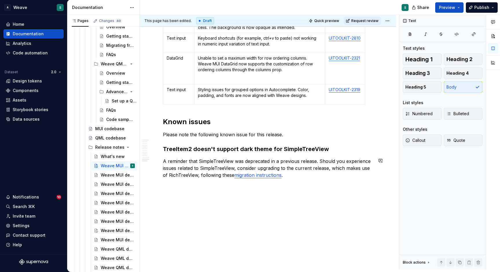
scroll to position [1846, 0]
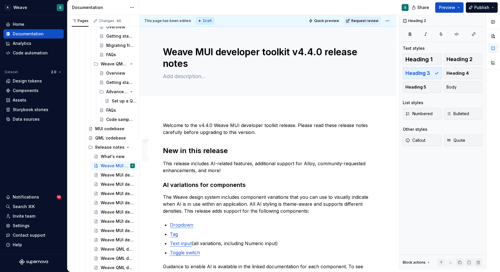
scroll to position [0, 0]
click at [253, 134] on p "Welcome to the v4.4.0 Weave MUI developer toolkit release. Please read these re…" at bounding box center [268, 129] width 210 height 14
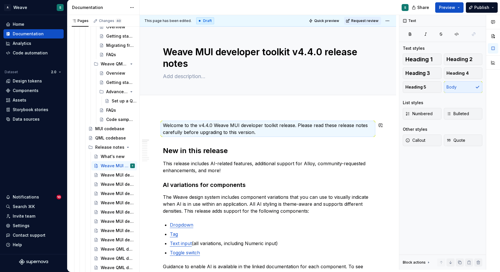
type textarea "*"
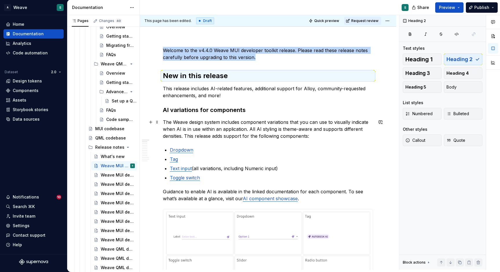
scroll to position [52, 0]
